Goal: Information Seeking & Learning: Learn about a topic

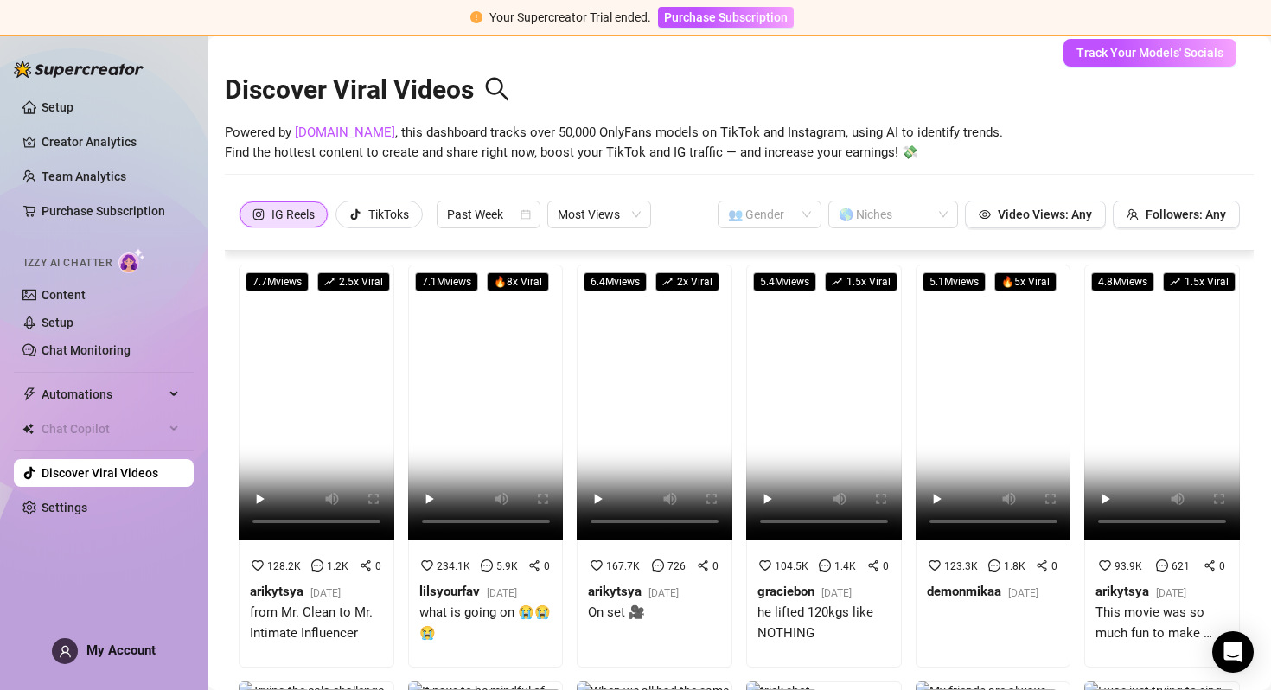
click at [73, 64] on img at bounding box center [79, 69] width 130 height 17
click at [105, 343] on link "Chat Monitoring" at bounding box center [86, 350] width 89 height 14
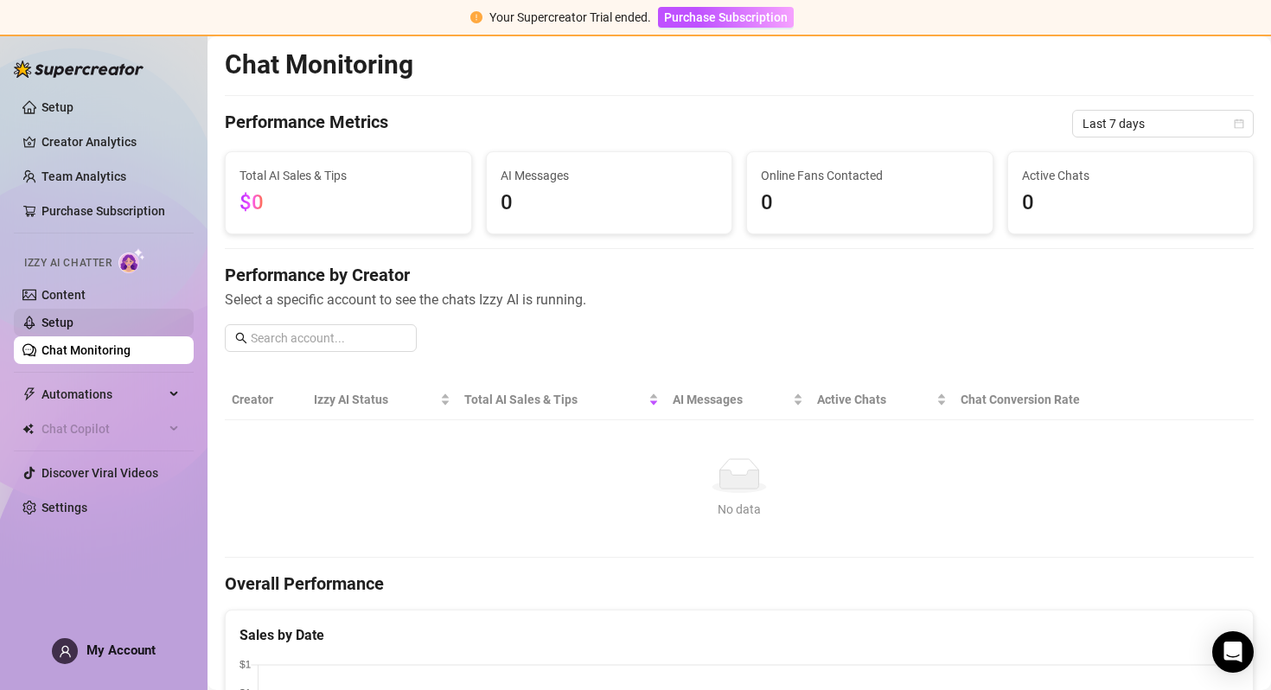
click at [74, 328] on link "Setup" at bounding box center [58, 323] width 32 height 14
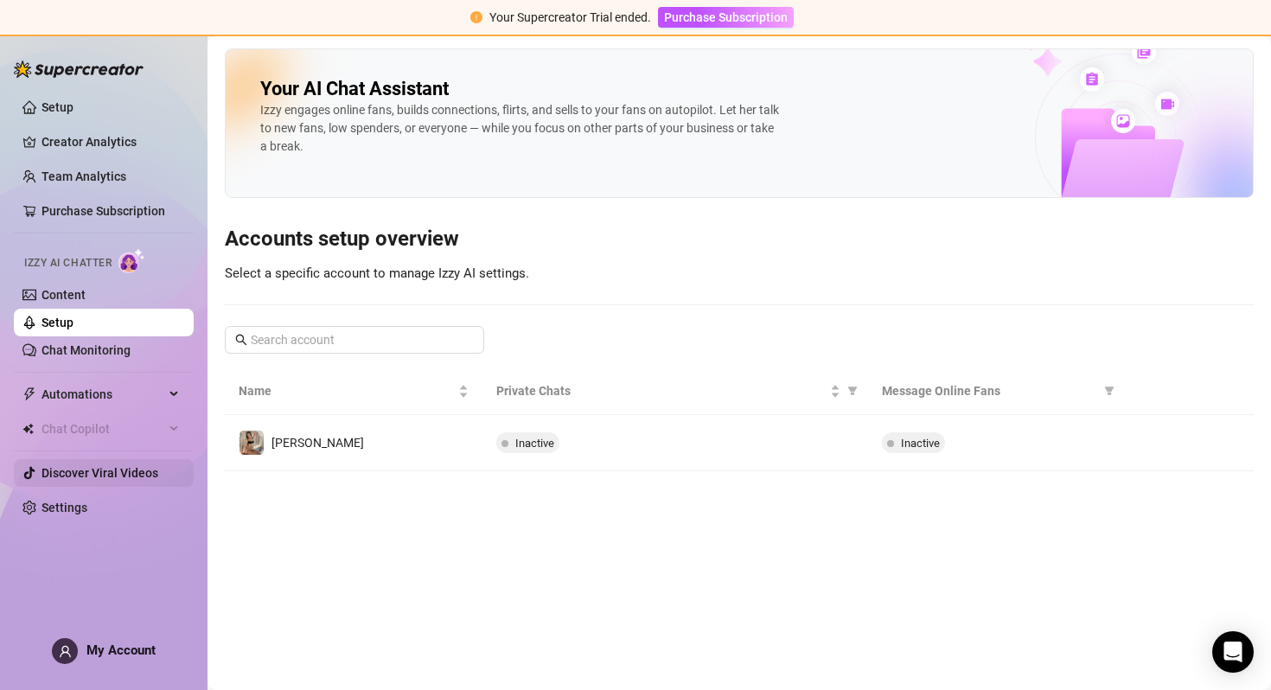
click at [87, 475] on link "Discover Viral Videos" at bounding box center [100, 473] width 117 height 14
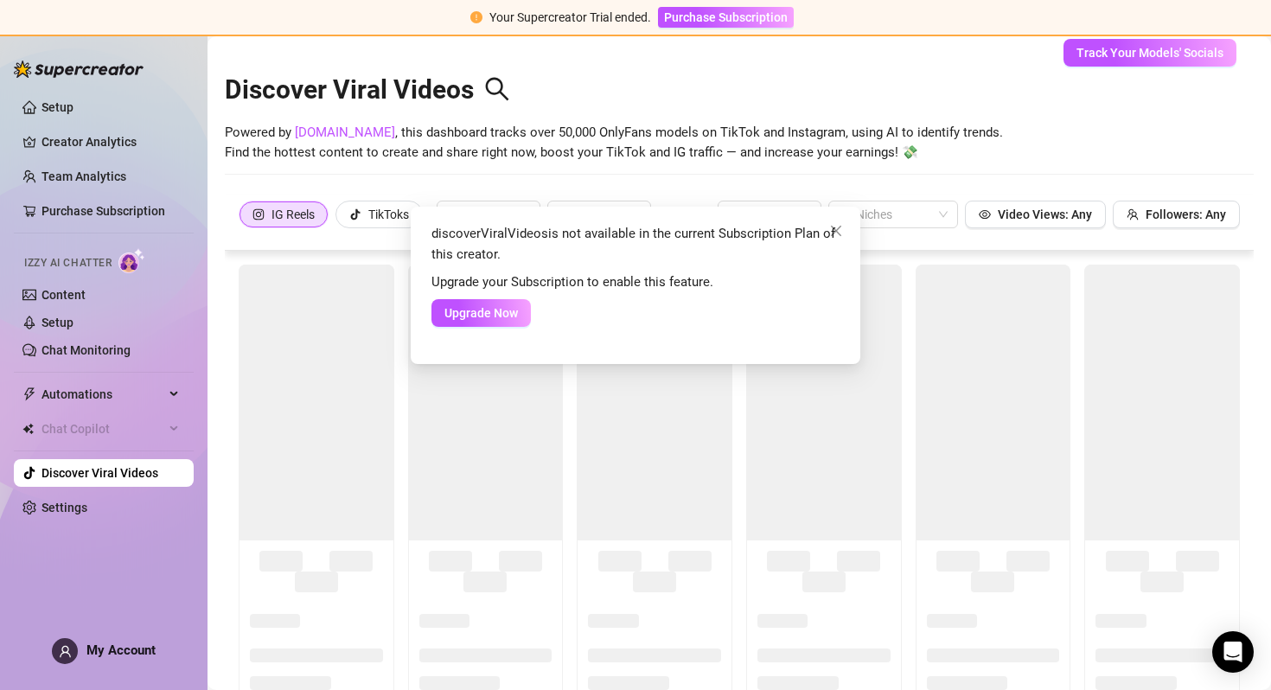
click at [410, 182] on div "discoverViralVideos is not available in the current Subscription Plan of this c…" at bounding box center [635, 345] width 1271 height 690
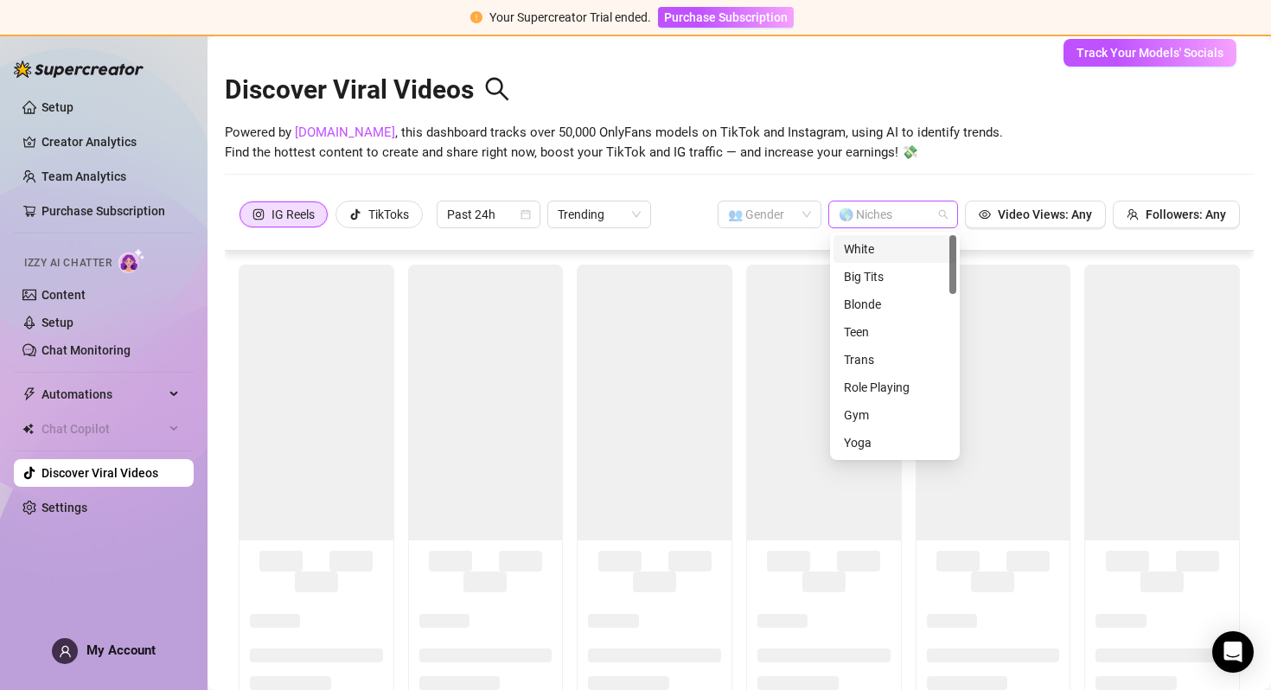
click at [875, 203] on div at bounding box center [884, 214] width 105 height 24
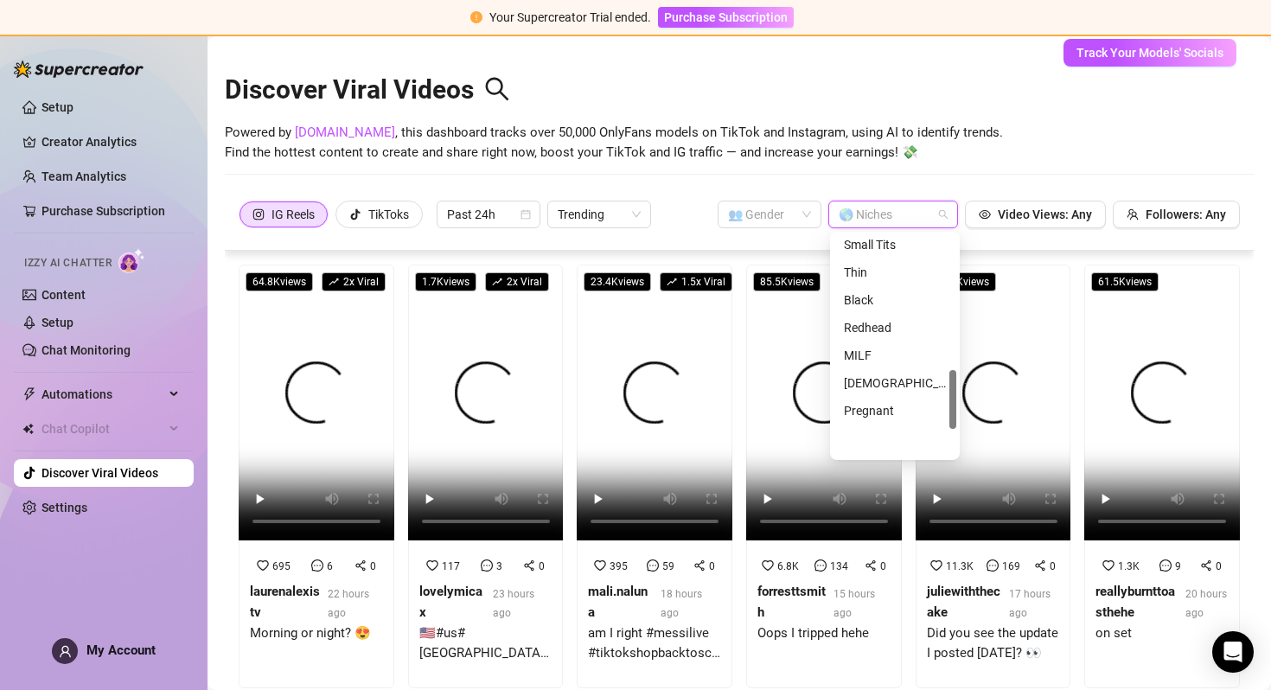
scroll to position [609, 0]
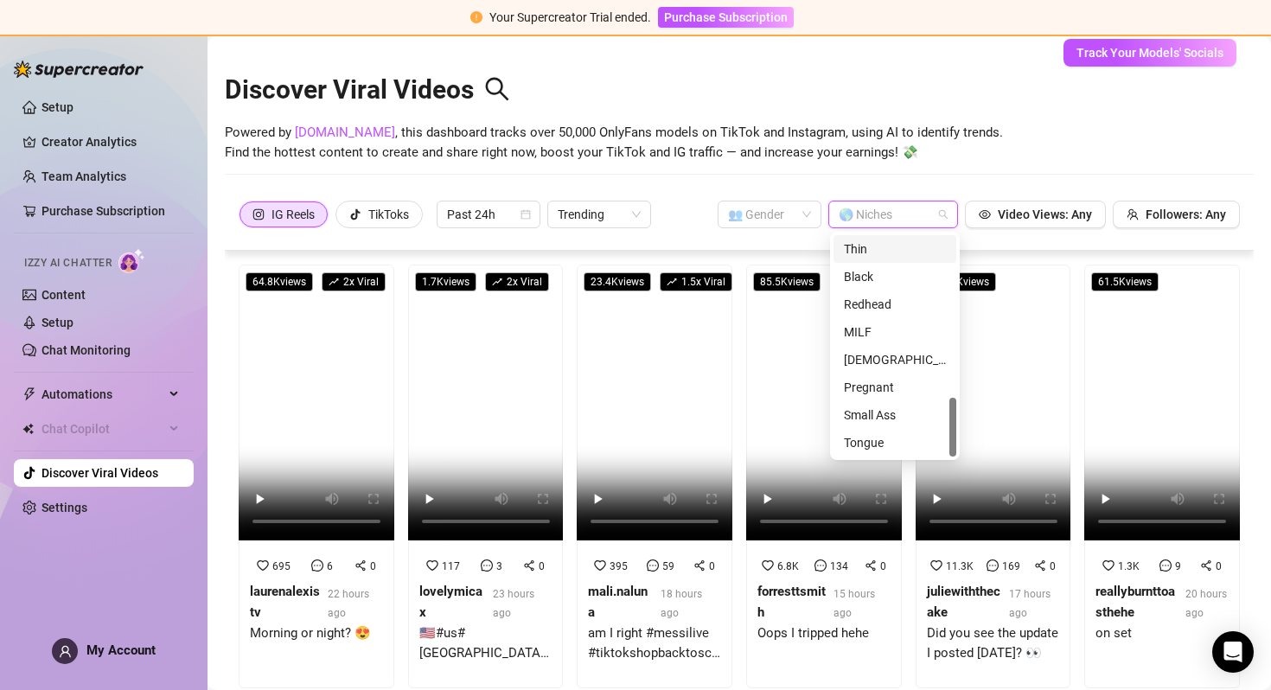
click at [1000, 150] on div "Powered by [DOMAIN_NAME] , this dashboard tracks over 50,000 OnlyFans models on…" at bounding box center [739, 143] width 1029 height 41
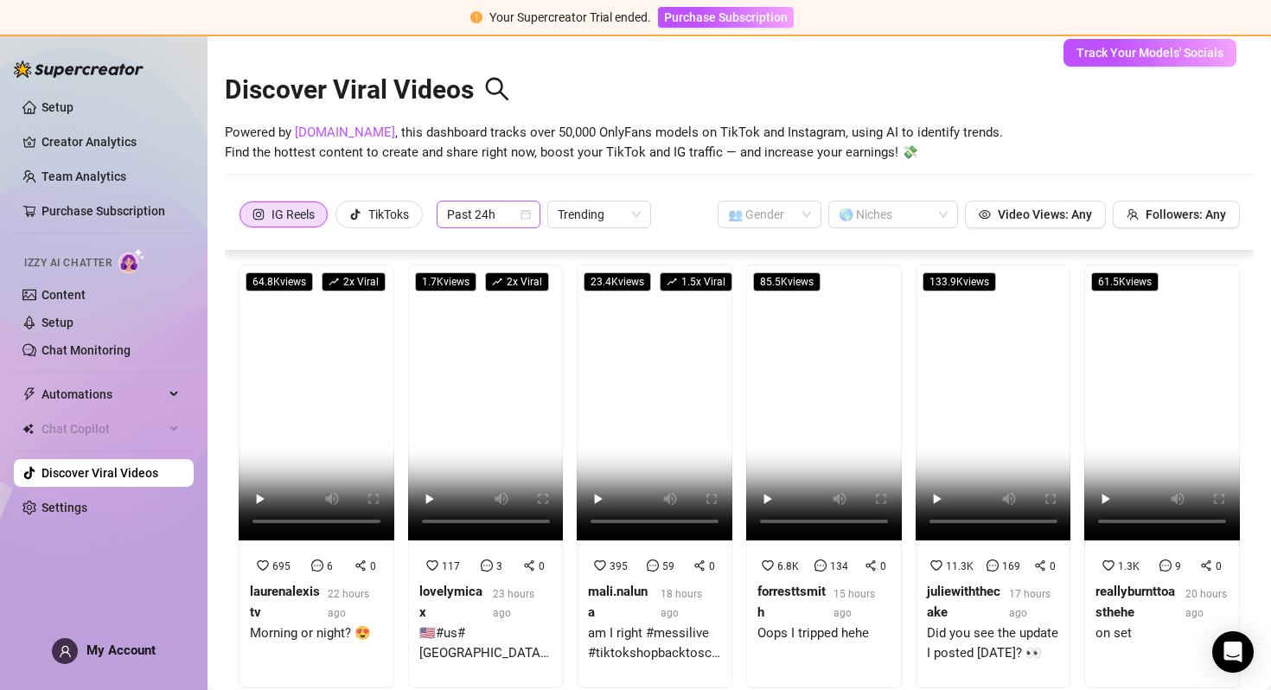
click at [466, 209] on span "Past 24h" at bounding box center [488, 214] width 83 height 26
click at [466, 276] on div "Past Week" at bounding box center [491, 276] width 76 height 19
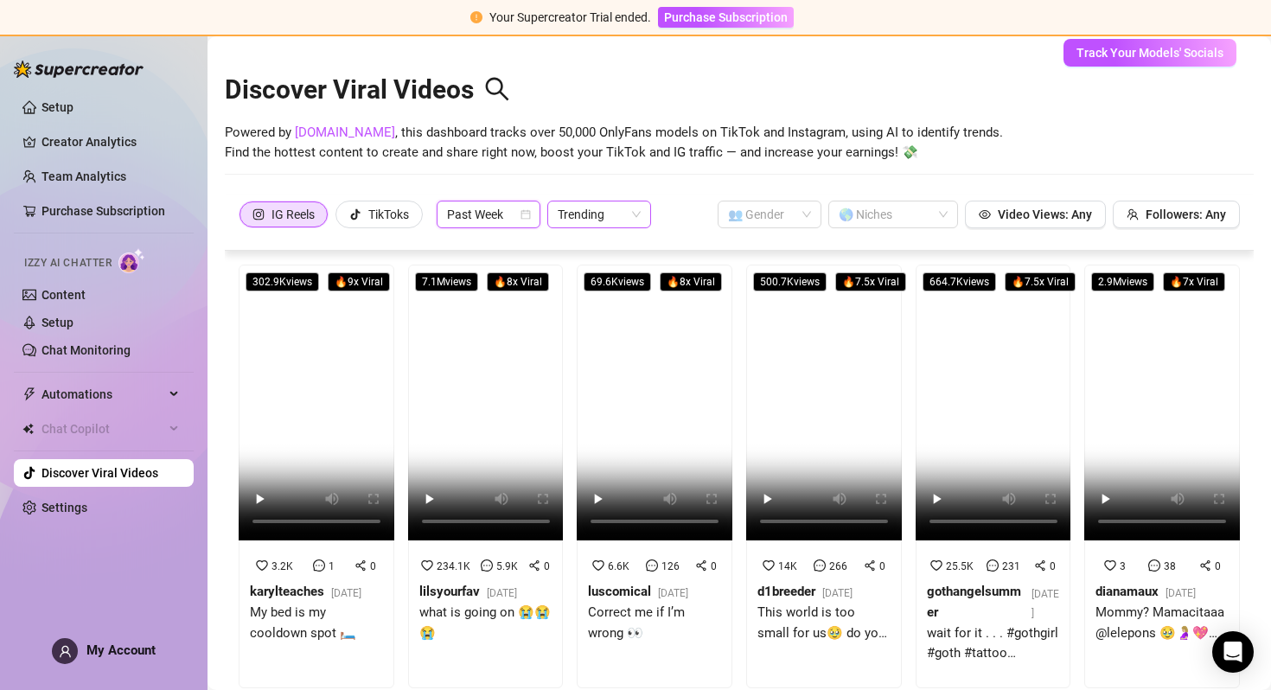
click at [629, 214] on span "Trending" at bounding box center [599, 214] width 83 height 26
click at [612, 271] on div "Most Views" at bounding box center [602, 276] width 76 height 19
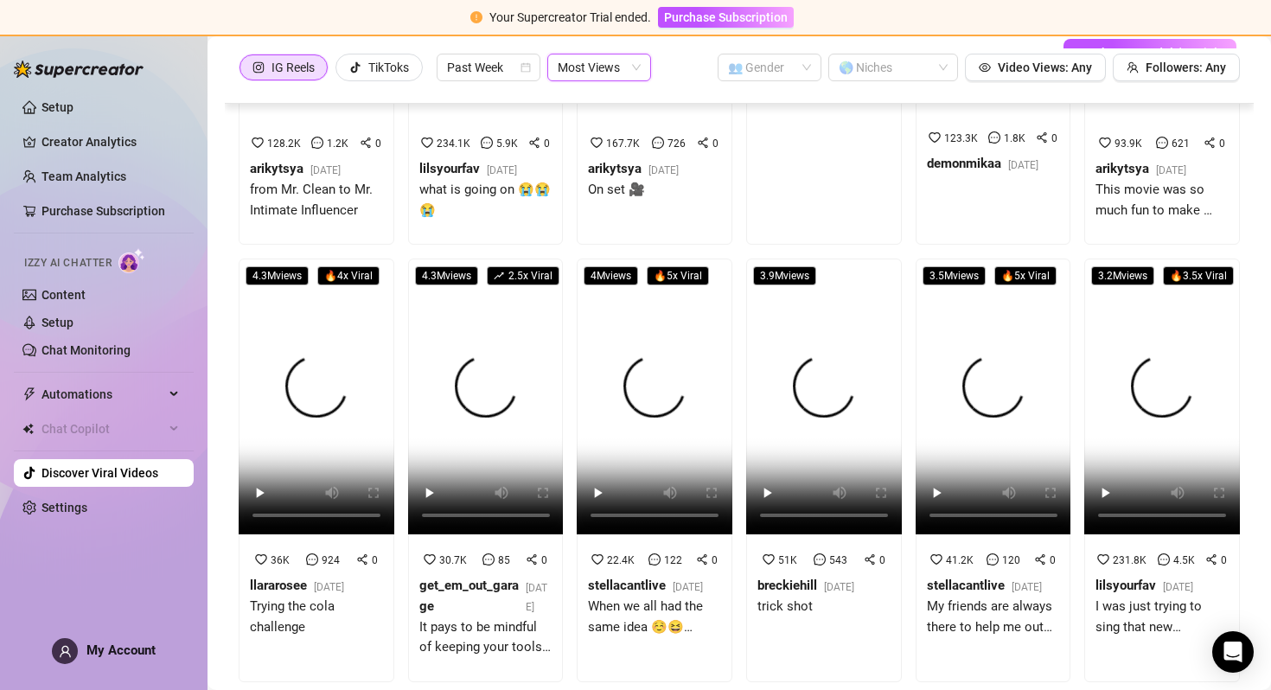
scroll to position [0, 0]
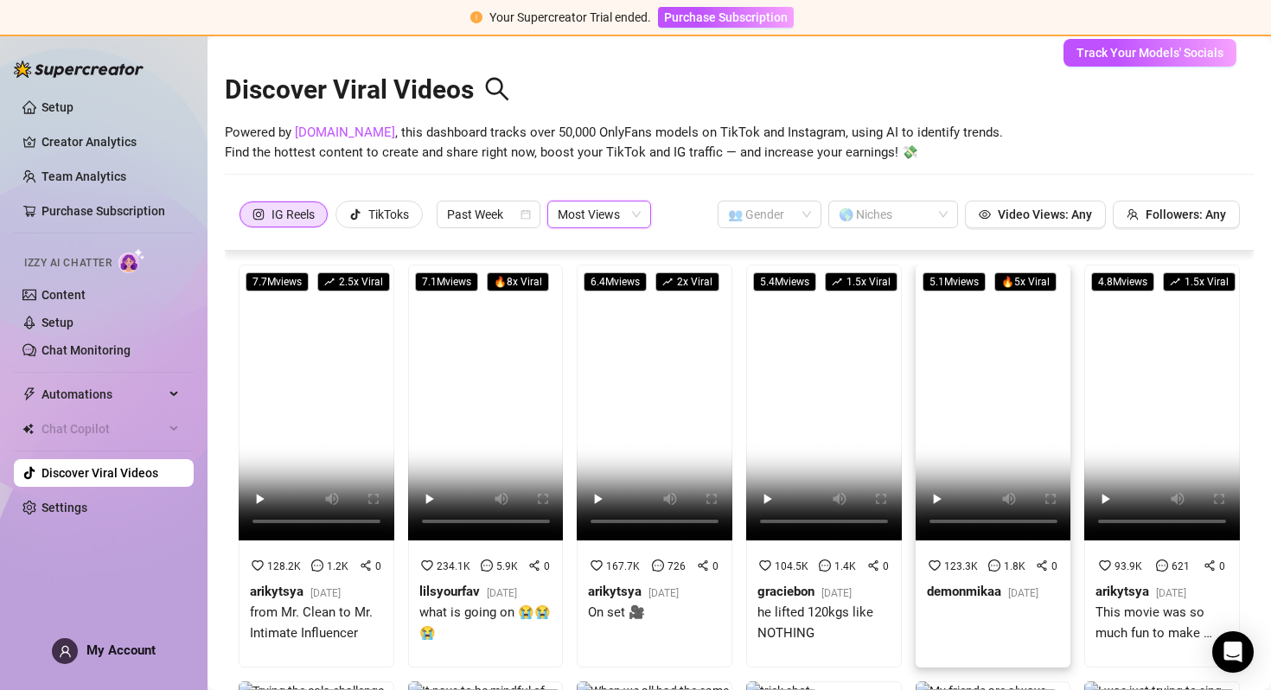
click at [952, 364] on video at bounding box center [994, 403] width 156 height 276
